Goal: Use online tool/utility: Use online tool/utility

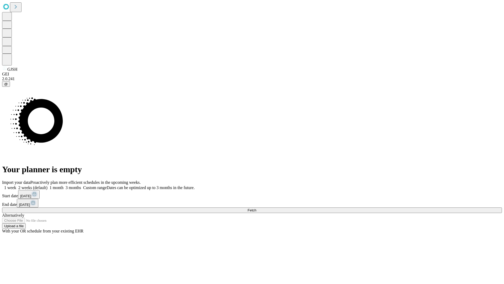
click at [256, 208] on span "Fetch" at bounding box center [252, 210] width 9 height 4
